Goal: Information Seeking & Learning: Learn about a topic

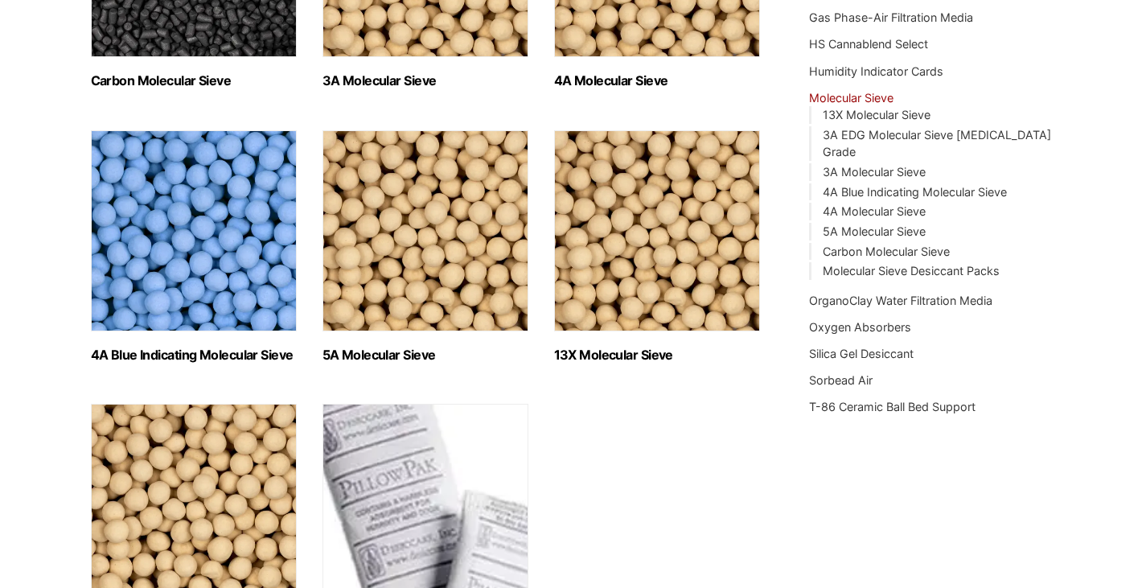
scroll to position [415, 0]
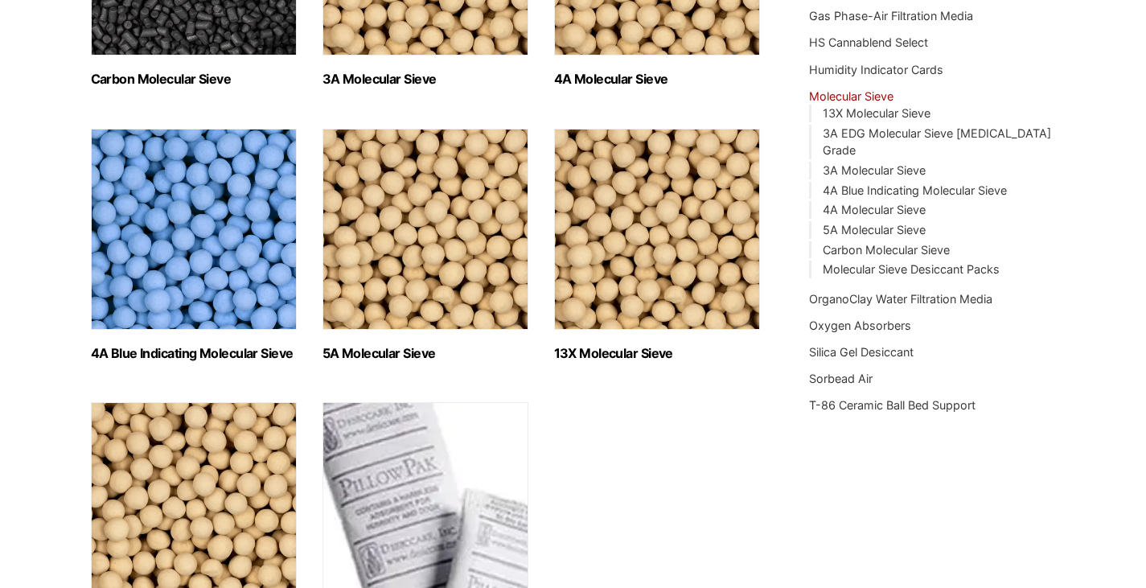
click at [253, 264] on img "Visit product category 4A Blue Indicating Molecular Sieve" at bounding box center [194, 229] width 206 height 201
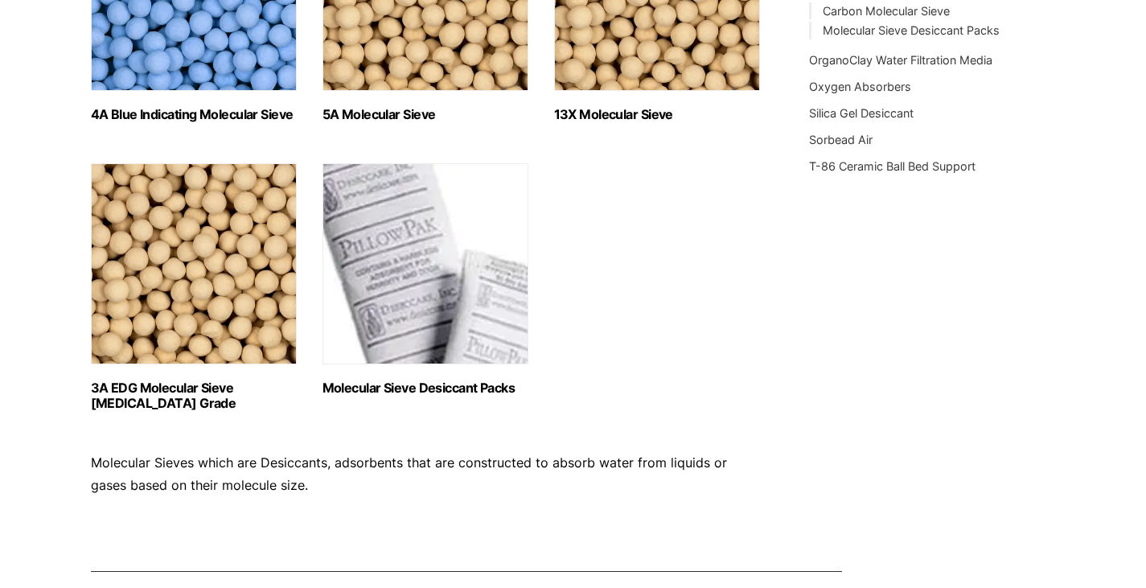
scroll to position [655, 0]
click at [420, 286] on img "Visit product category Molecular Sieve Desiccant Packs" at bounding box center [426, 262] width 206 height 201
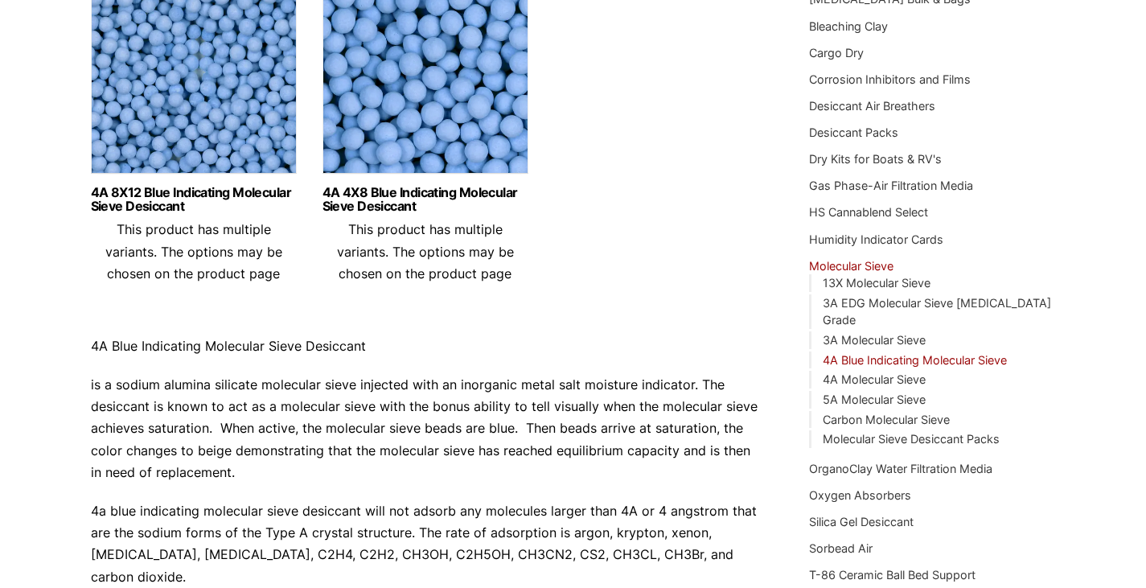
scroll to position [223, 0]
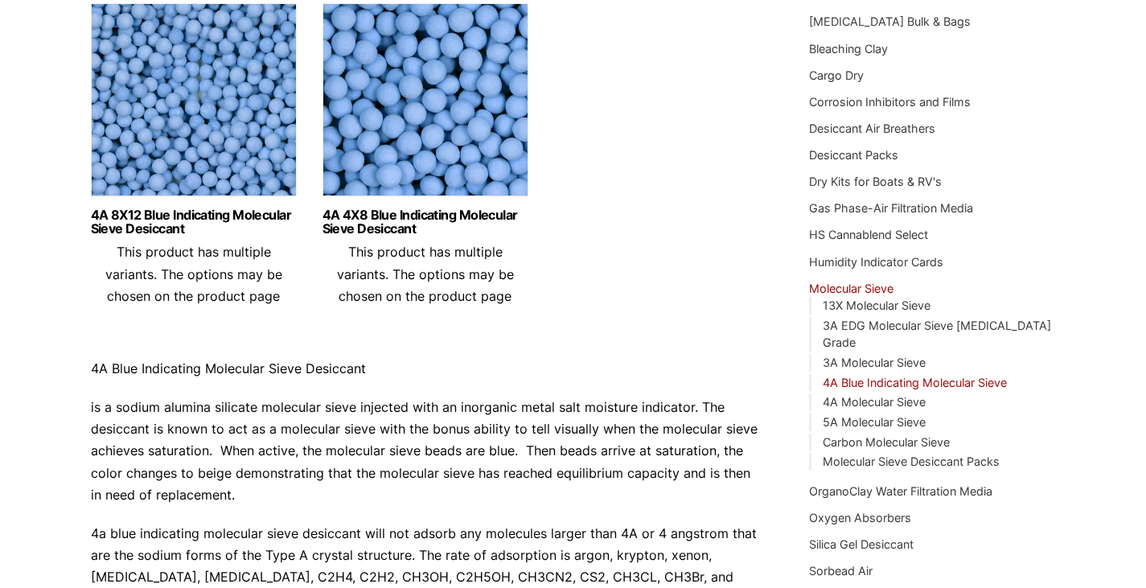
click at [118, 52] on img at bounding box center [194, 103] width 206 height 201
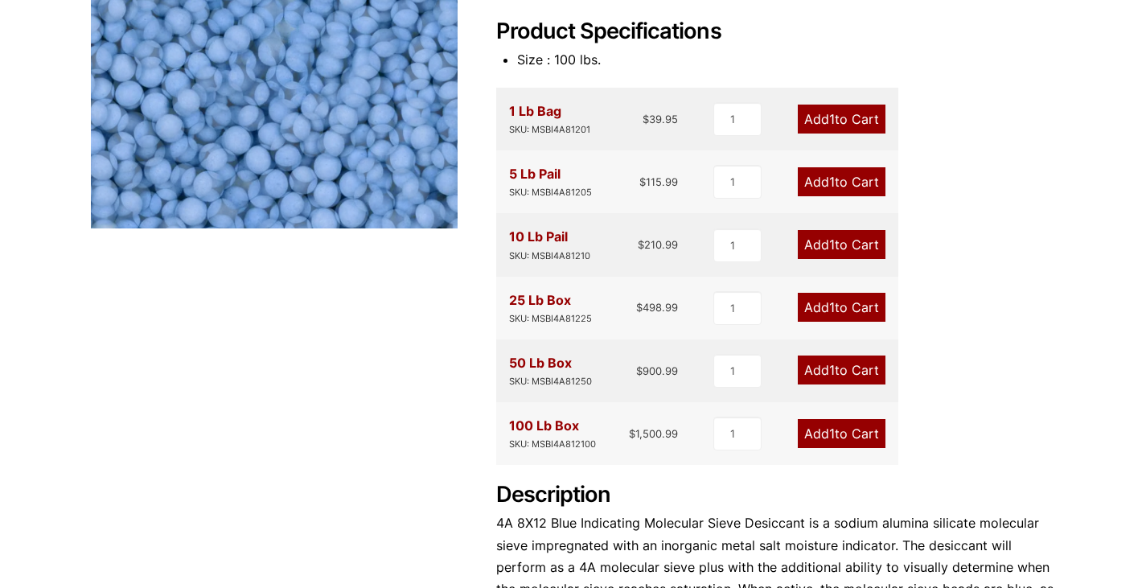
scroll to position [377, 0]
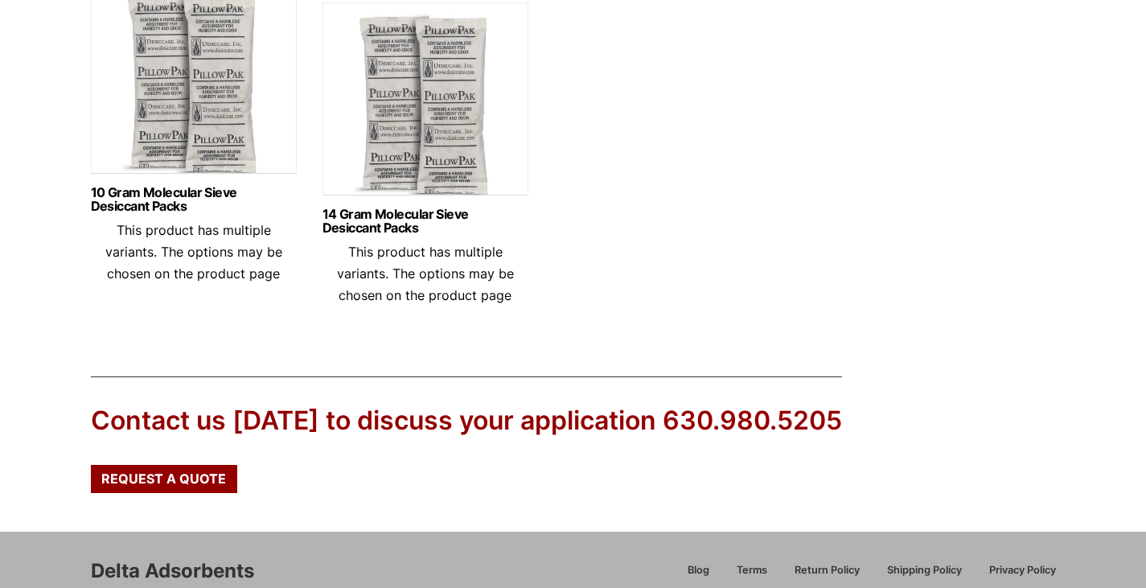
scroll to position [959, 0]
